Goal: Use online tool/utility

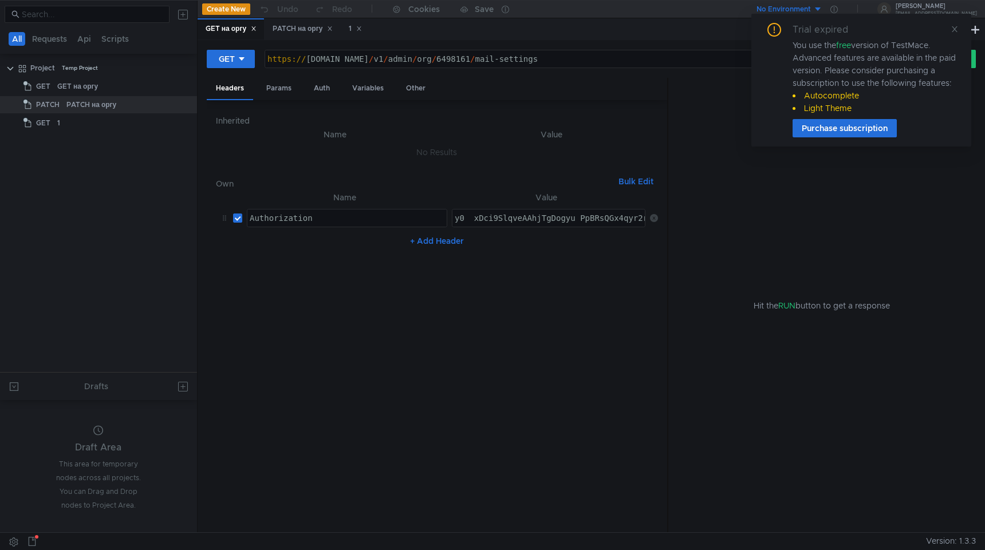
click at [960, 27] on div "Trial expired You use the free version of TestMace. Advanced features are avail…" at bounding box center [861, 80] width 220 height 133
click at [955, 31] on icon at bounding box center [955, 29] width 8 height 8
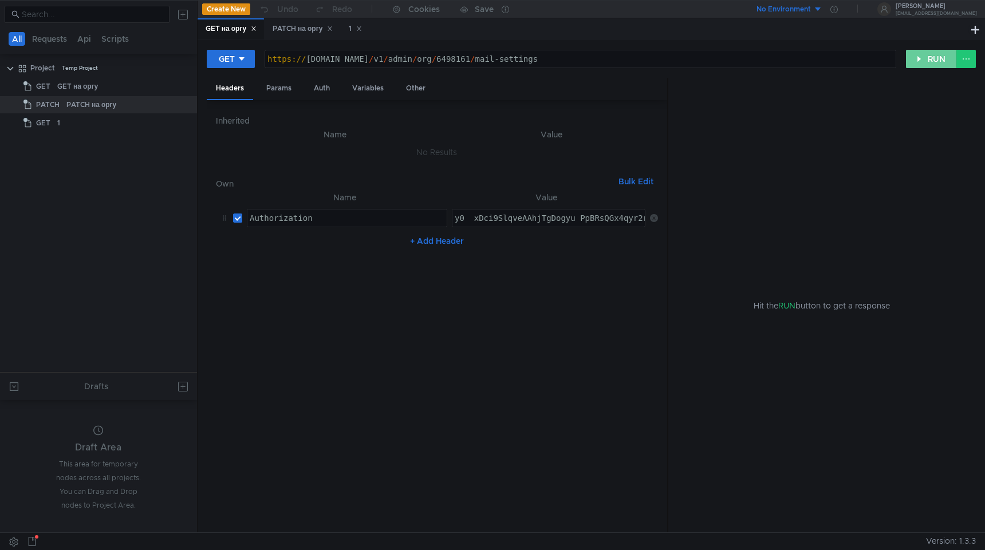
click at [939, 61] on button "RUN" at bounding box center [931, 59] width 51 height 18
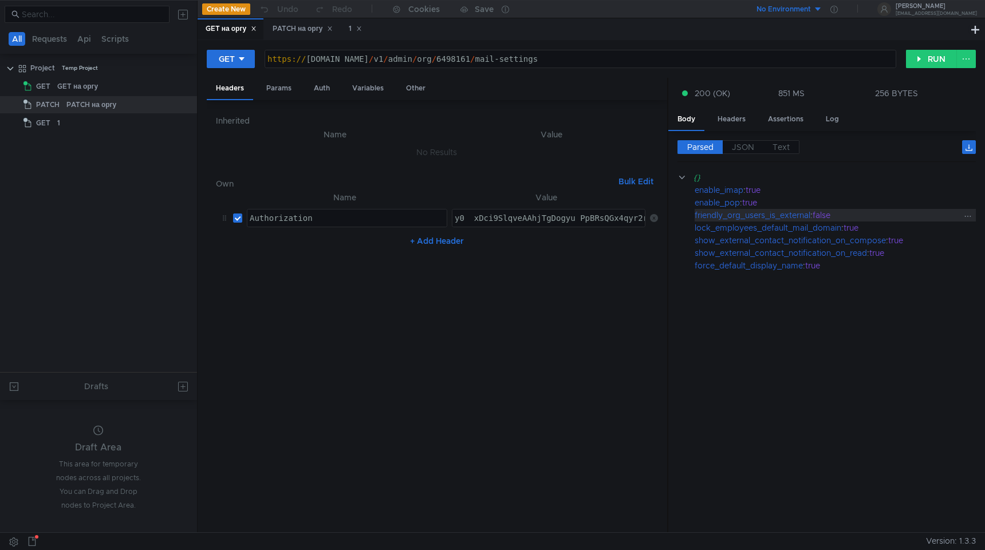
drag, startPoint x: 814, startPoint y: 217, endPoint x: 698, endPoint y: 217, distance: 116.2
click at [693, 214] on app-tour-anchor "friendly_org_users_is_external : false" at bounding box center [826, 215] width 298 height 13
click at [713, 220] on div "friendly_org_users_is_external" at bounding box center [753, 215] width 116 height 13
copy div "friendly_org_users_is_external"
